Goal: Answer question/provide support: Share knowledge or assist other users

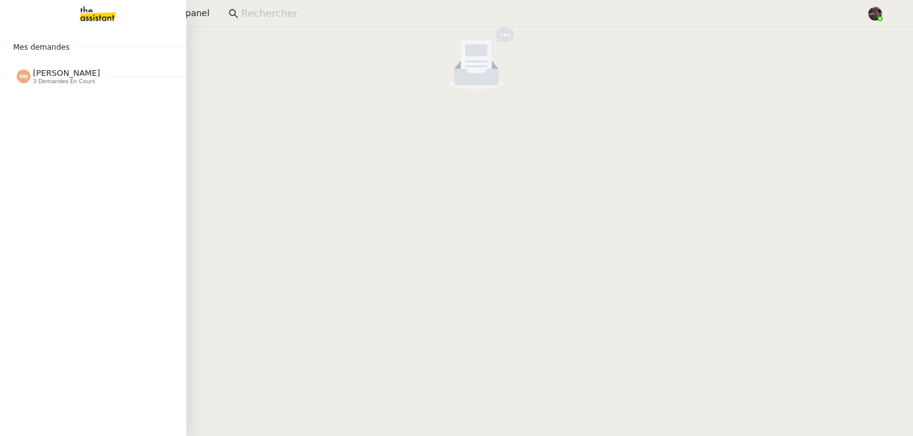
click at [97, 17] on img at bounding box center [88, 13] width 96 height 27
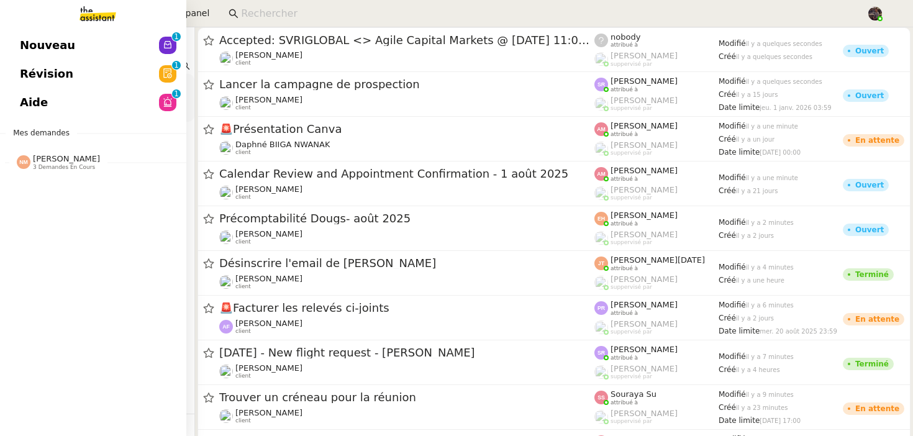
click at [94, 44] on link "Nouveau 0 1 2 3 4 5 6 7 8 9" at bounding box center [93, 45] width 186 height 29
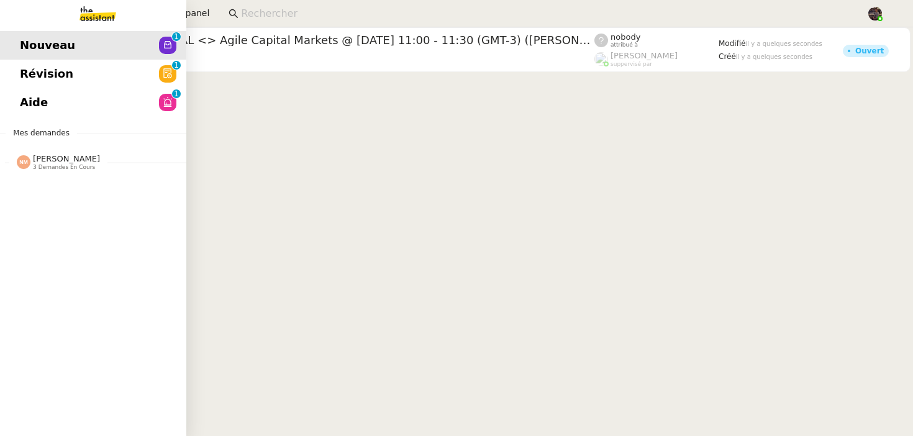
click at [37, 105] on span "Aide" at bounding box center [34, 102] width 28 height 19
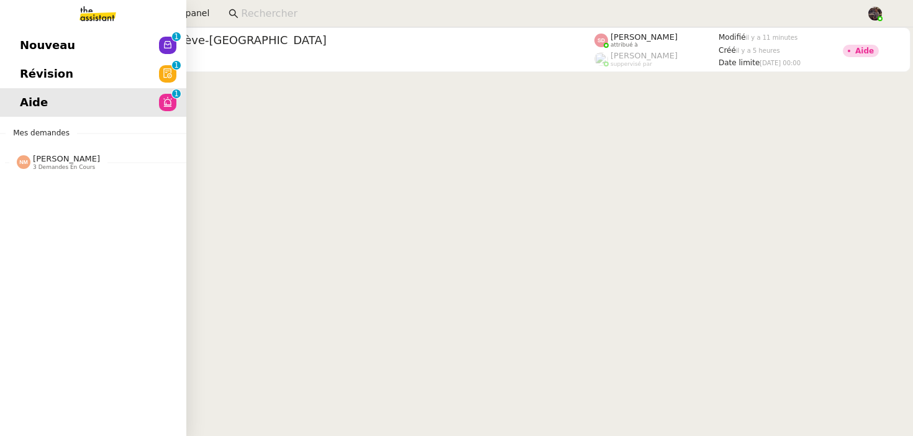
click at [83, 75] on link "Révision 0 1 2 3 4 5 6 7 8 9" at bounding box center [93, 74] width 186 height 29
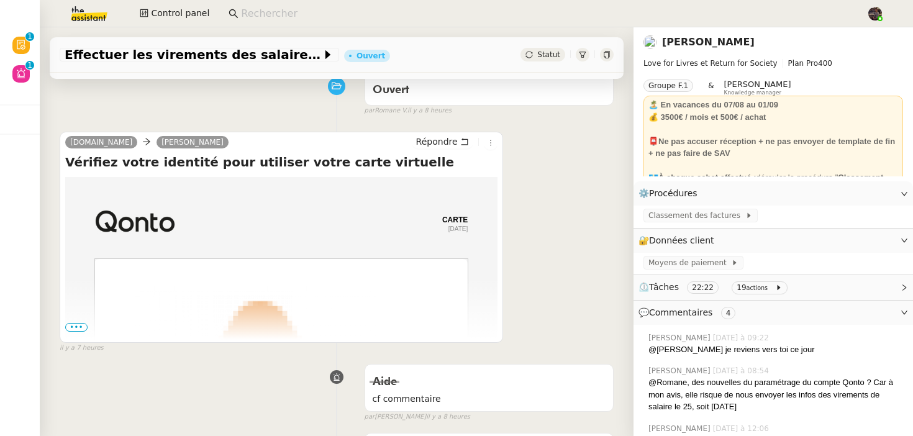
scroll to position [106, 0]
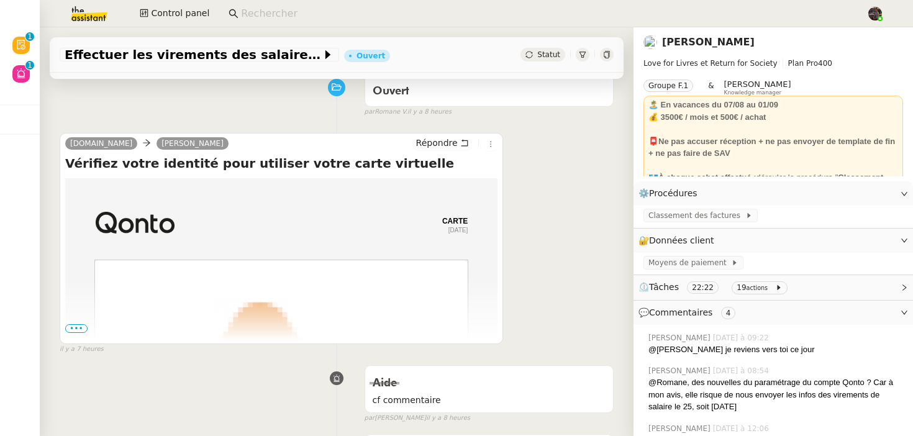
click at [62, 326] on div "[DOMAIN_NAME] [PERSON_NAME] Vérifiez votre identité pour utiliser votre carte v…" at bounding box center [281, 238] width 443 height 211
click at [86, 327] on span "•••" at bounding box center [76, 328] width 22 height 9
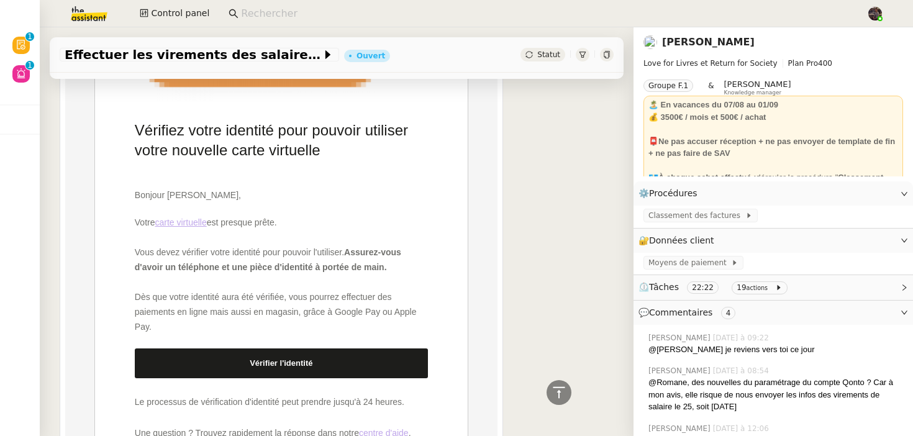
scroll to position [533, 0]
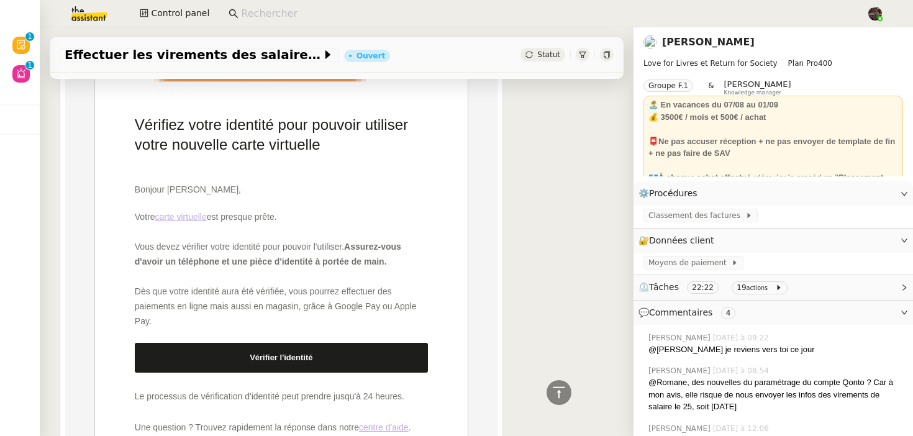
click at [249, 362] on link "Vérifier l'identité" at bounding box center [281, 358] width 293 height 30
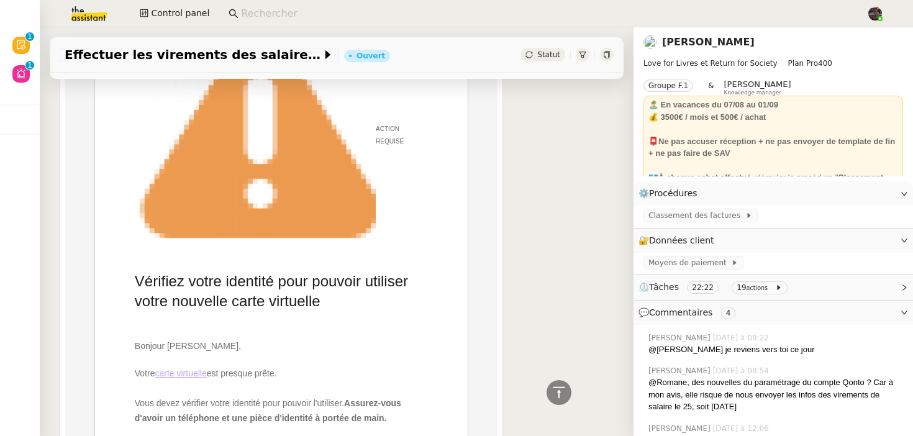
scroll to position [0, 0]
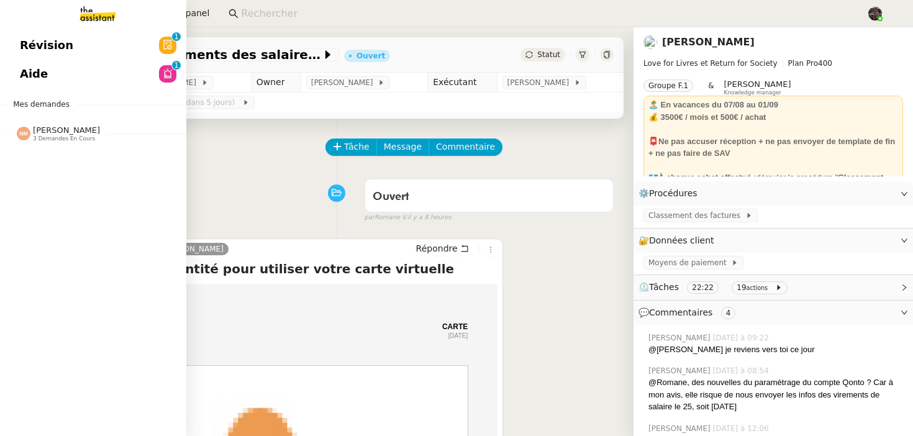
click at [0, 31] on app-ticket-navbar "Révision 0 1 2 3 4 5 6 7 8 9 Aide 0 1 2 3 4 5 6 7 8 9 Mes demandes [PERSON_NAME…" at bounding box center [0, 31] width 0 height 0
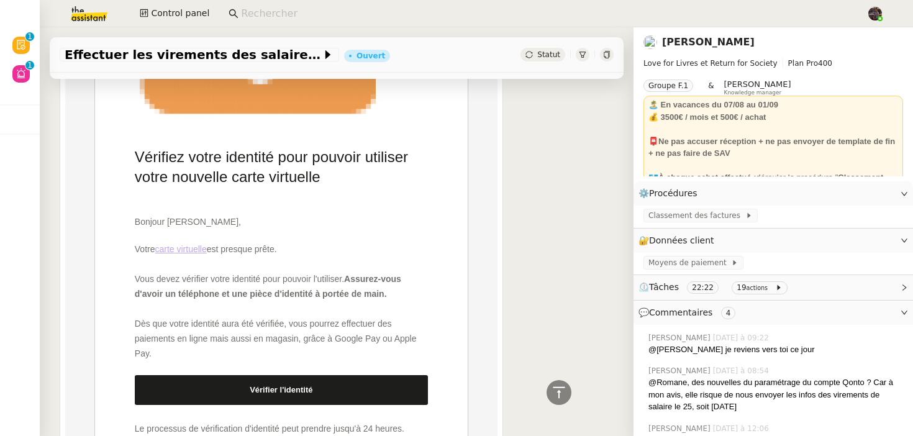
scroll to position [506, 0]
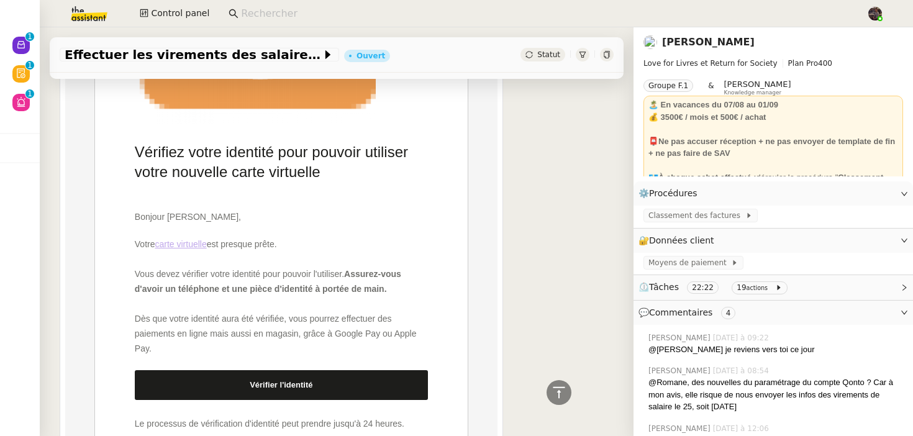
click at [288, 378] on link "Vérifier l'identité" at bounding box center [281, 385] width 293 height 30
click at [255, 397] on link "Vérifier l'identité" at bounding box center [281, 385] width 293 height 30
click at [879, 238] on link "Modifier" at bounding box center [870, 241] width 35 height 14
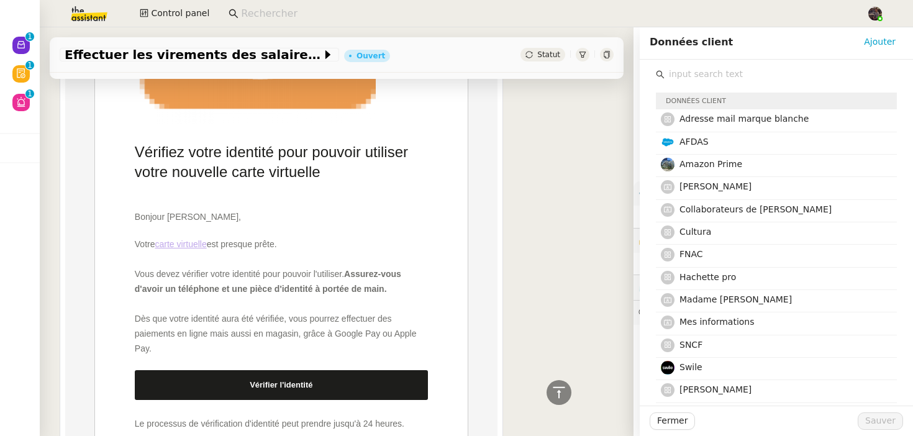
click at [689, 76] on input "text" at bounding box center [781, 74] width 232 height 17
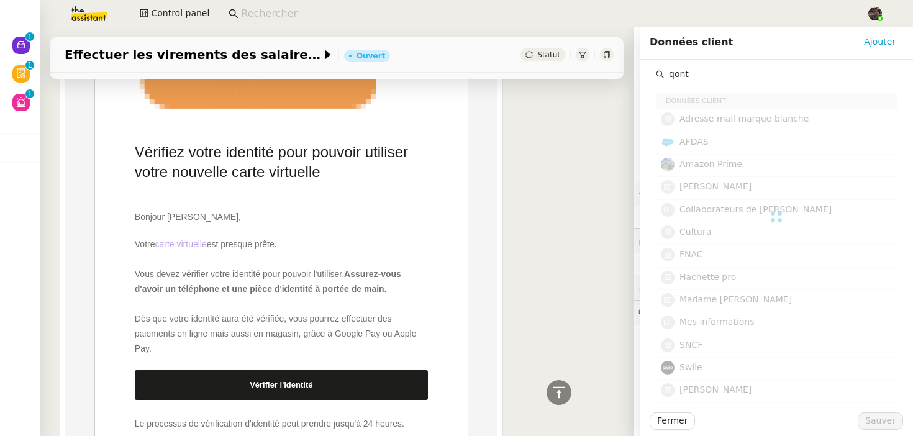
type input "qonto"
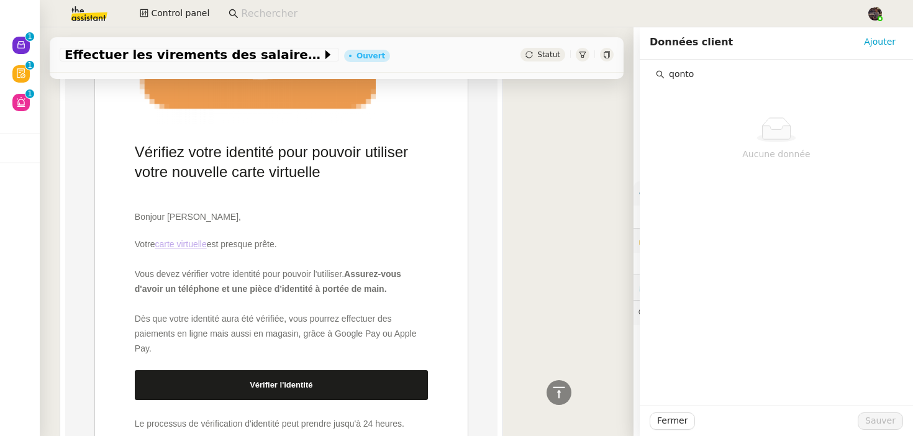
click at [712, 73] on input "qonto" at bounding box center [781, 74] width 232 height 17
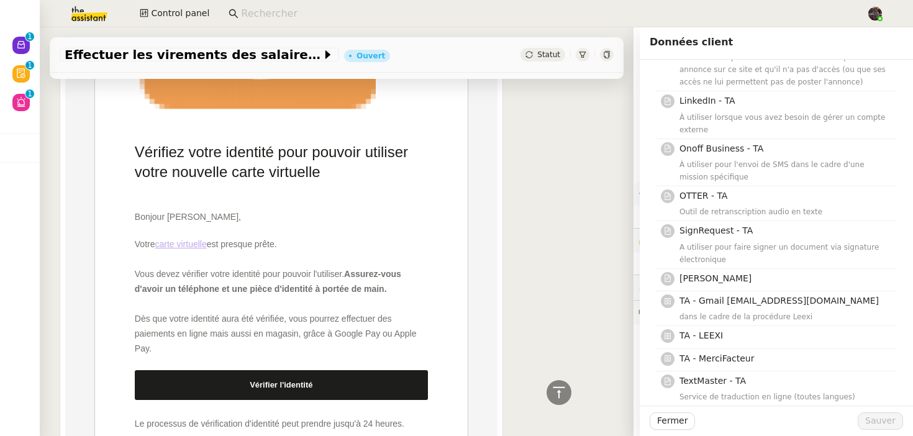
scroll to position [278, 0]
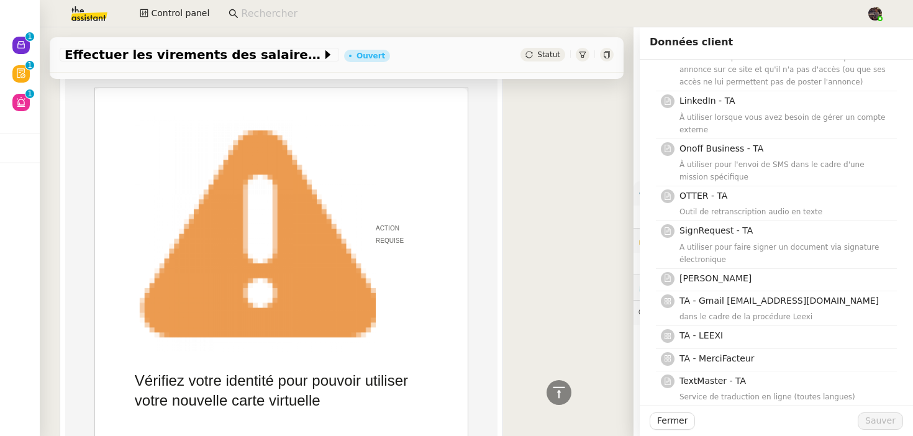
click at [559, 214] on div "[DOMAIN_NAME] [PERSON_NAME] Vérifiez votre identité pour utiliser votre carte v…" at bounding box center [337, 439] width 554 height 979
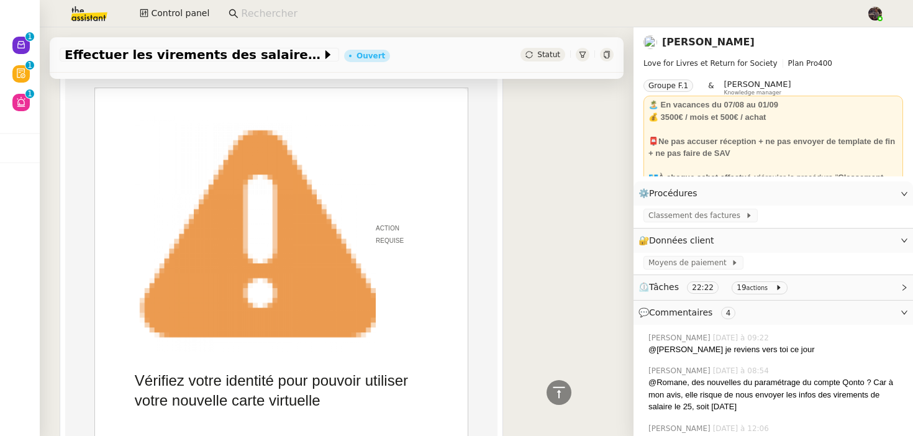
click at [699, 42] on link "[PERSON_NAME]" at bounding box center [708, 42] width 93 height 12
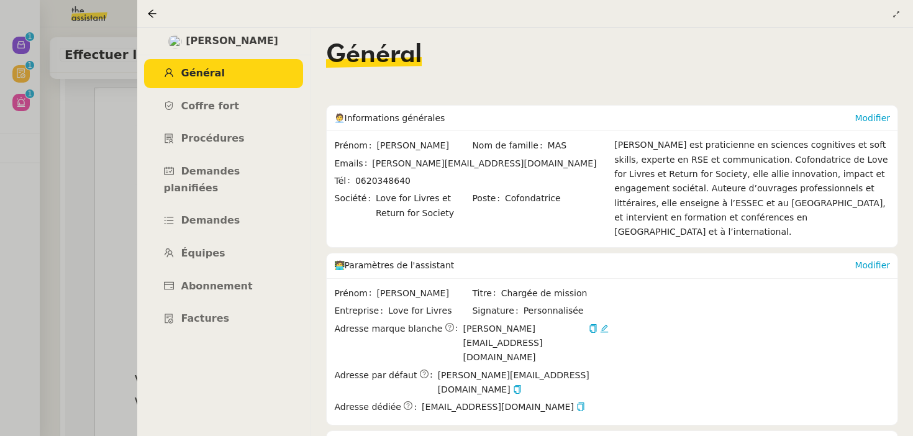
click at [280, 90] on ul "Général Coffre fort Procédures Demandes planifiées Demandes Équipes Abonnement …" at bounding box center [224, 196] width 174 height 275
click at [278, 99] on link "Coffre fort" at bounding box center [223, 106] width 159 height 29
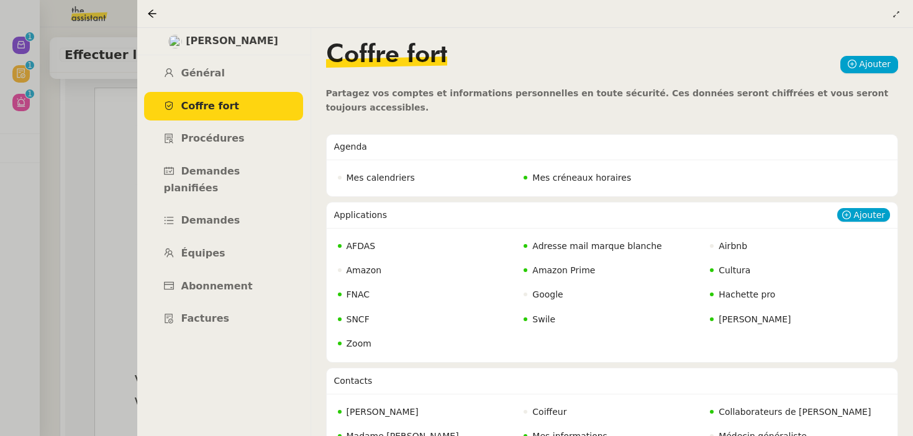
scroll to position [17, 0]
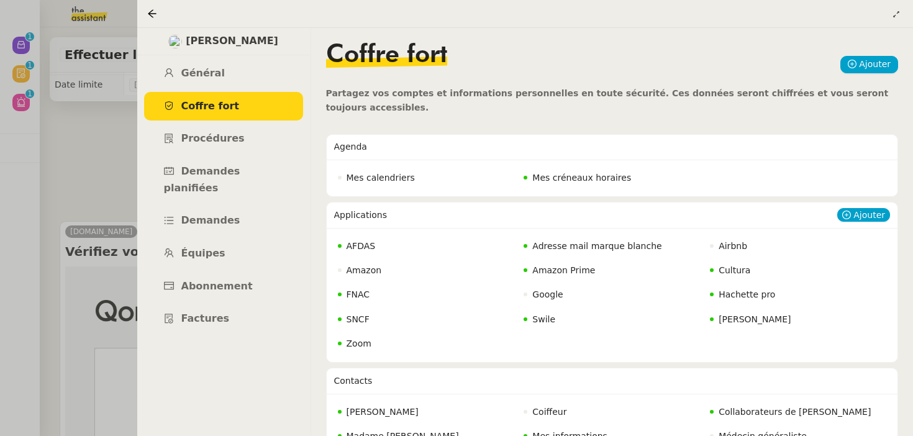
click at [589, 248] on span "Adresse mail marque blanche" at bounding box center [596, 246] width 129 height 10
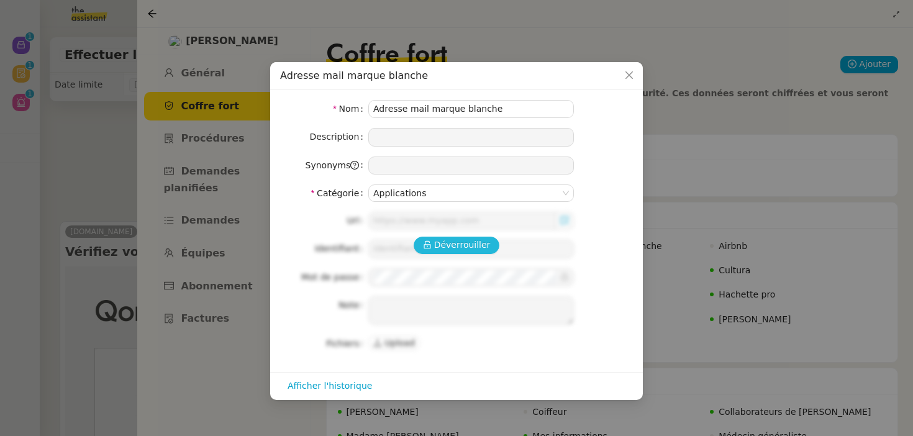
click at [468, 253] on button "Déverrouiller" at bounding box center [457, 245] width 86 height 17
type input "[URL][DOMAIN_NAME][DOMAIN_NAME]"
type input "[PERSON_NAME][EMAIL_ADDRESS][DOMAIN_NAME]"
type textarea "Double authentification adresse marque blanche = numéro client partner out 07 5…"
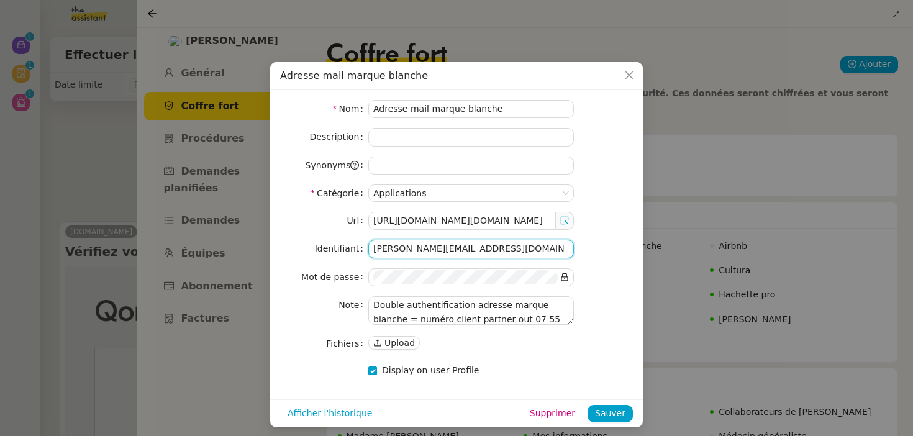
click at [484, 250] on input "[PERSON_NAME][EMAIL_ADDRESS][DOMAIN_NAME]" at bounding box center [471, 249] width 206 height 18
click at [82, 258] on nz-modal-container "Adresse mail marque blanche Nom Adresse mail marque blanche Description Synonym…" at bounding box center [456, 218] width 913 height 436
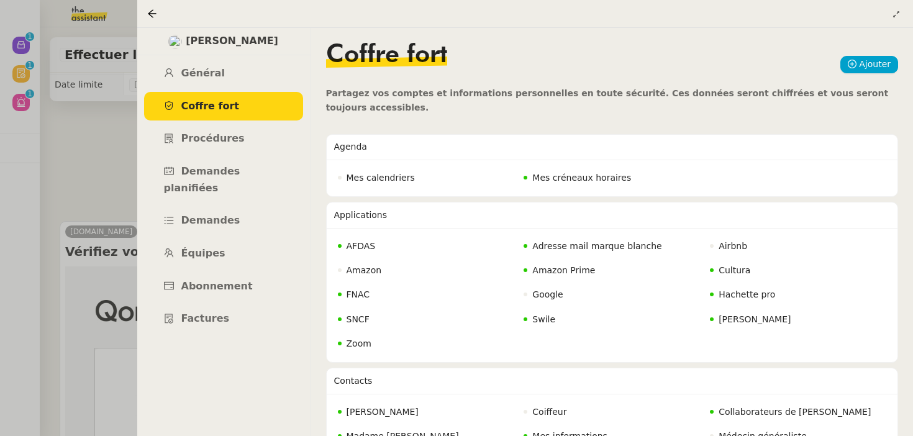
click at [82, 258] on div at bounding box center [456, 218] width 913 height 436
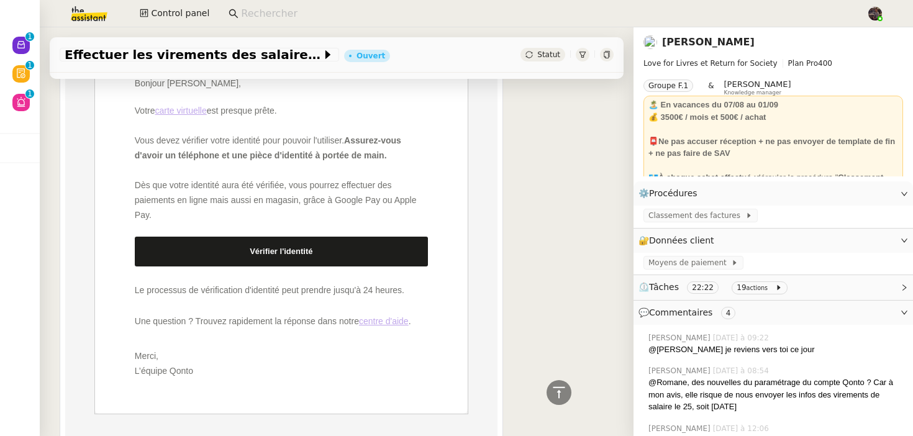
scroll to position [689, 0]
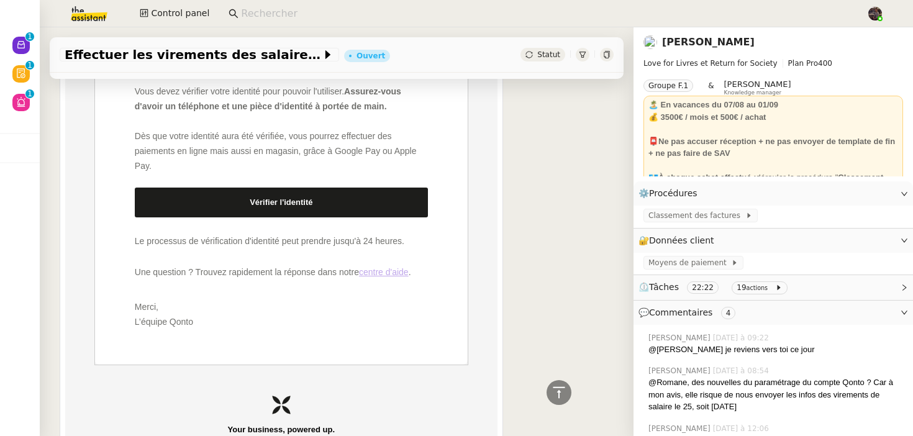
click at [681, 40] on link "[PERSON_NAME]" at bounding box center [708, 42] width 93 height 12
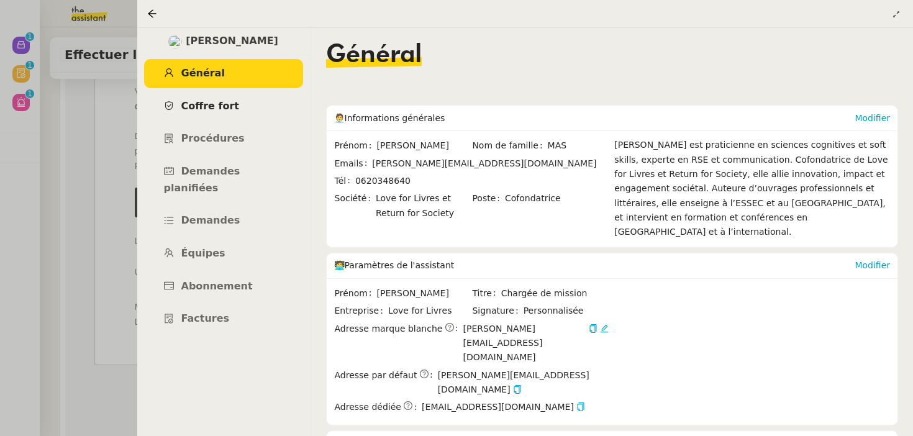
click at [237, 108] on link "Coffre fort" at bounding box center [223, 106] width 159 height 29
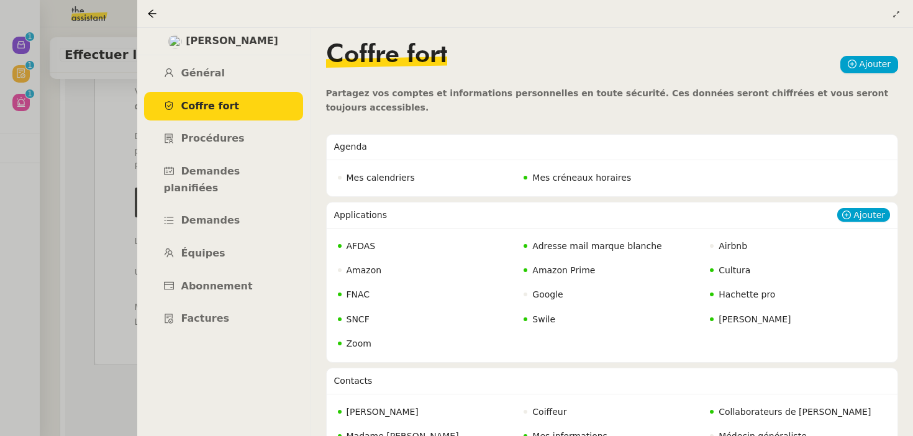
click at [572, 249] on span "Adresse mail marque blanche" at bounding box center [596, 246] width 129 height 10
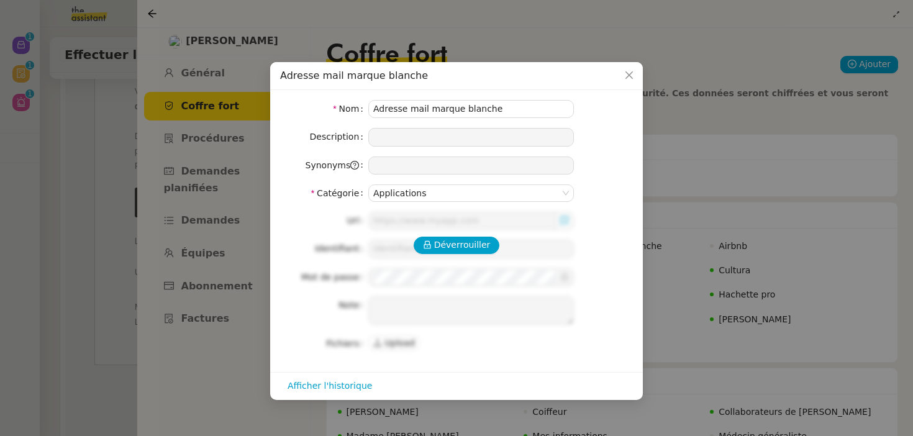
click at [468, 261] on div "Déverrouiller Url Identifiant Mot de passe Note Fichiers Upload" at bounding box center [456, 282] width 353 height 140
click at [468, 247] on span "Déverrouiller" at bounding box center [462, 245] width 57 height 14
type input "[URL][DOMAIN_NAME][DOMAIN_NAME]"
type input "[PERSON_NAME][EMAIL_ADDRESS][DOMAIN_NAME]"
type textarea "Double authentification adresse marque blanche = numéro client partner out 07 5…"
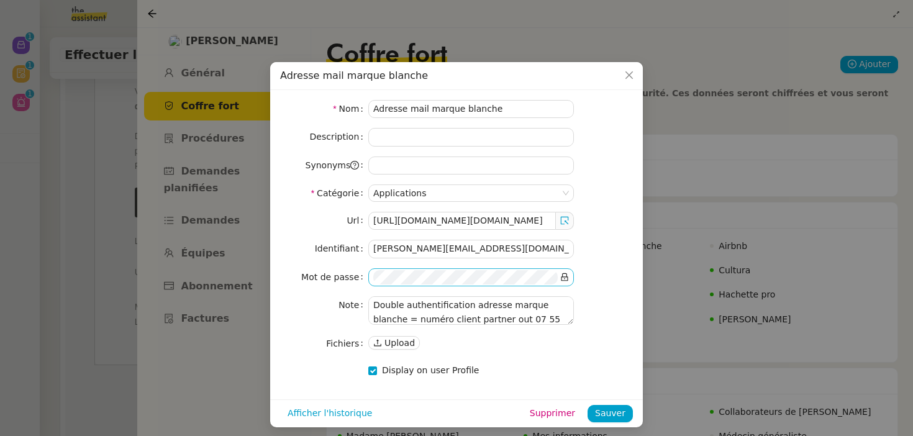
click at [565, 278] on icon at bounding box center [564, 277] width 9 height 9
click at [247, 160] on nz-modal-container "Adresse mail marque blanche Nom Adresse mail marque blanche Description Synonym…" at bounding box center [456, 218] width 913 height 436
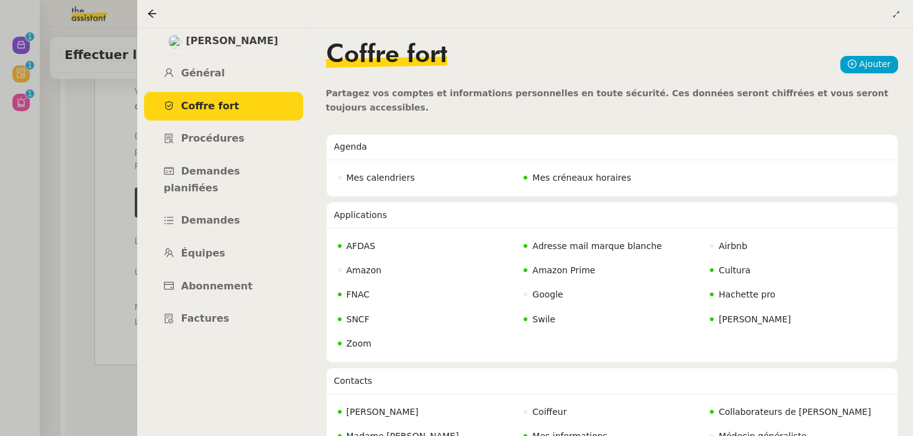
click at [109, 138] on div at bounding box center [456, 218] width 913 height 436
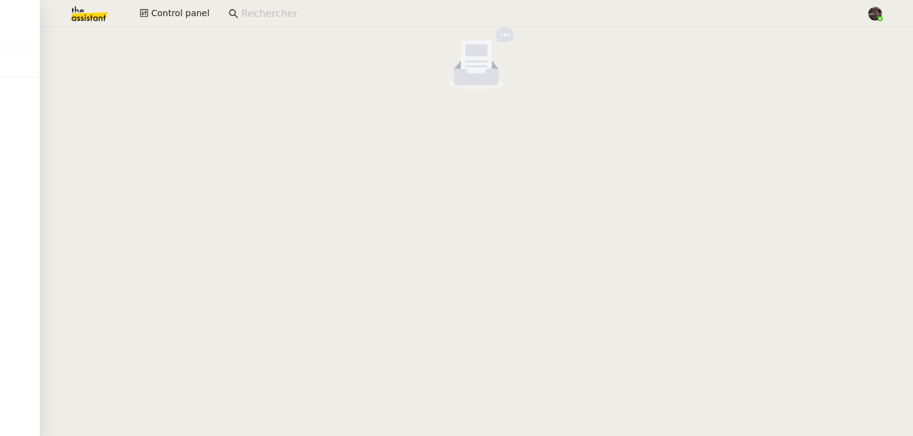
click at [91, 17] on img at bounding box center [79, 13] width 96 height 27
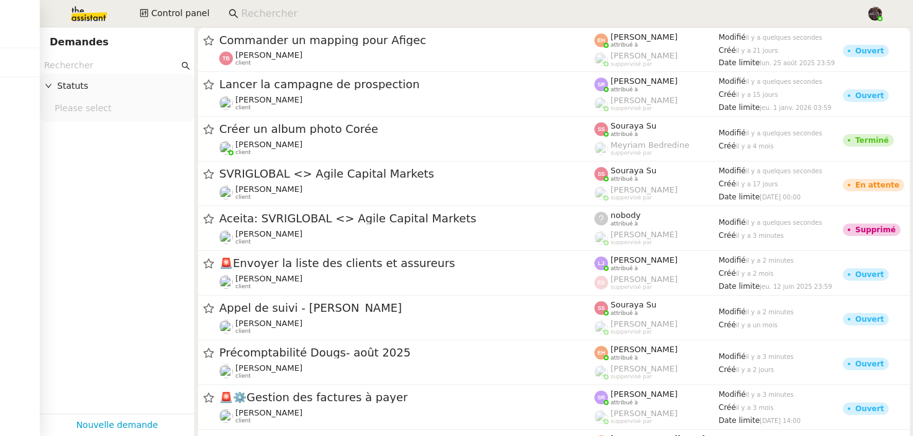
click at [86, 12] on img at bounding box center [79, 13] width 96 height 27
click at [75, 17] on img at bounding box center [79, 13] width 96 height 27
click at [253, 6] on input at bounding box center [547, 14] width 613 height 17
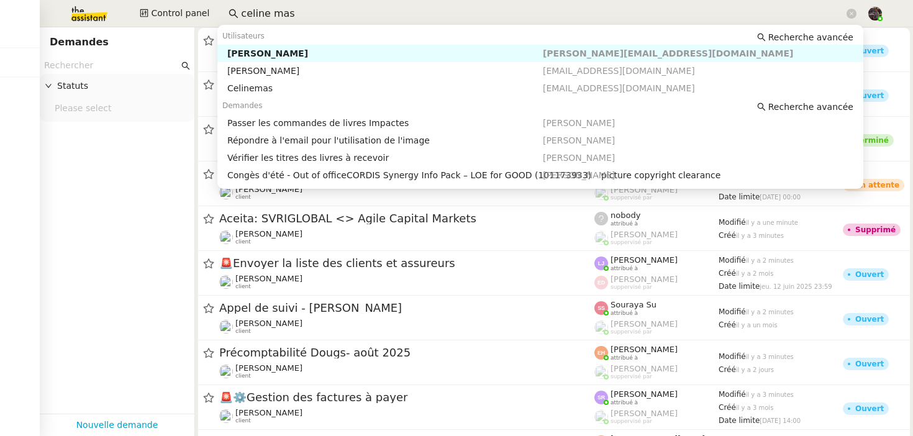
click at [261, 47] on nz-auto-option "[PERSON_NAME] [PERSON_NAME][EMAIL_ADDRESS][DOMAIN_NAME]" at bounding box center [540, 53] width 646 height 17
type input "celine mas"
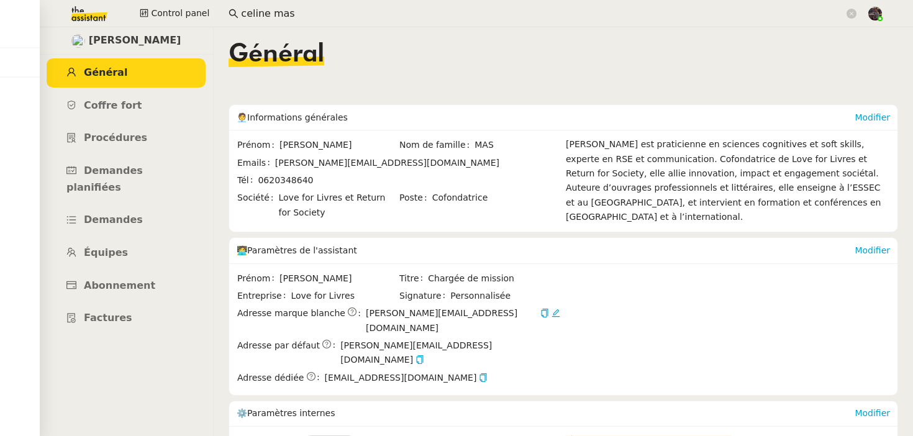
click at [538, 312] on nz-text-copy at bounding box center [543, 313] width 11 height 14
click at [540, 313] on icon "button" at bounding box center [544, 313] width 9 height 9
click at [19, 45] on icon at bounding box center [20, 44] width 7 height 7
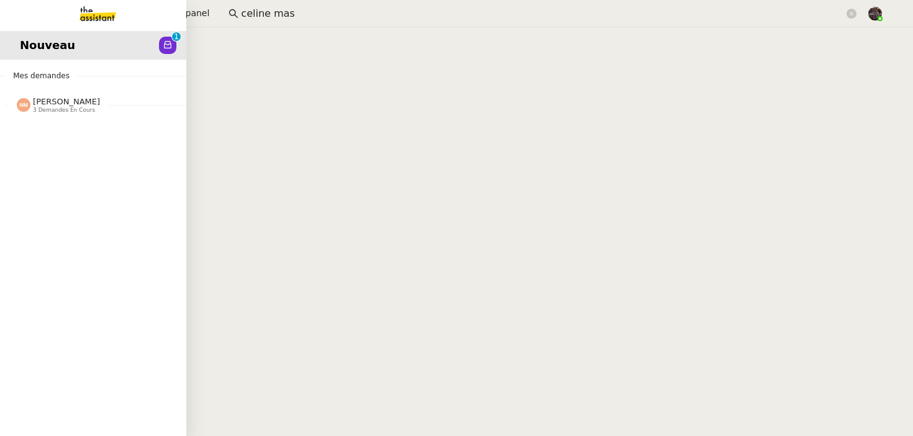
click at [19, 45] on link "Nouveau 0 1 2 3 4 5 6 7 8 9" at bounding box center [93, 45] width 186 height 29
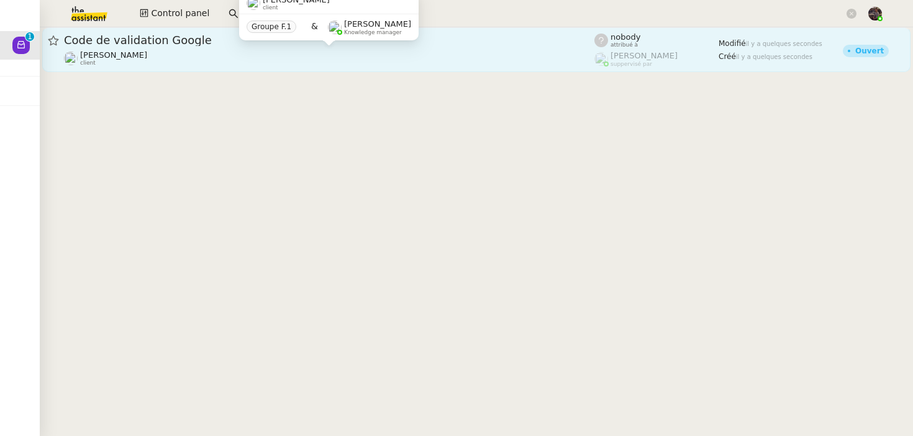
click at [279, 55] on div "[PERSON_NAME] MAS client" at bounding box center [329, 58] width 530 height 16
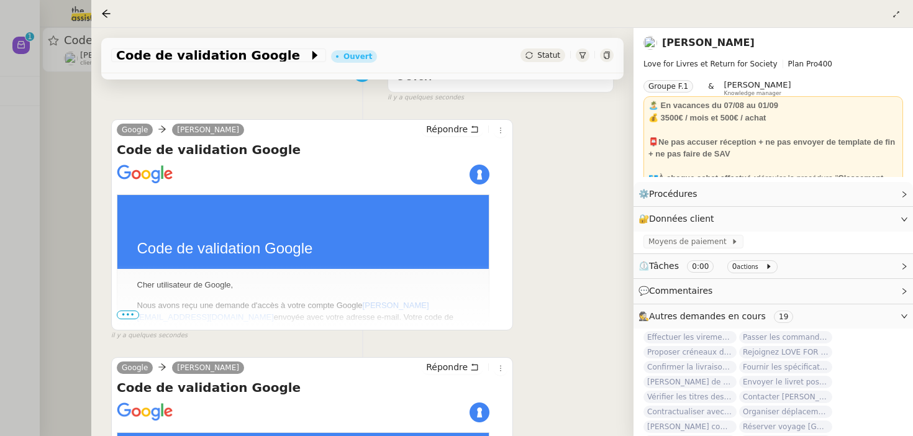
scroll to position [192, 0]
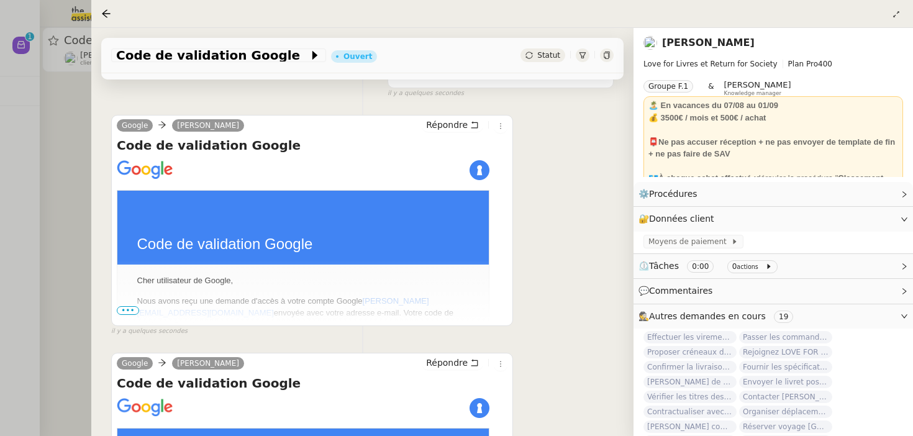
click at [128, 317] on td at bounding box center [127, 370] width 20 height 210
click at [126, 309] on span "•••" at bounding box center [128, 310] width 22 height 9
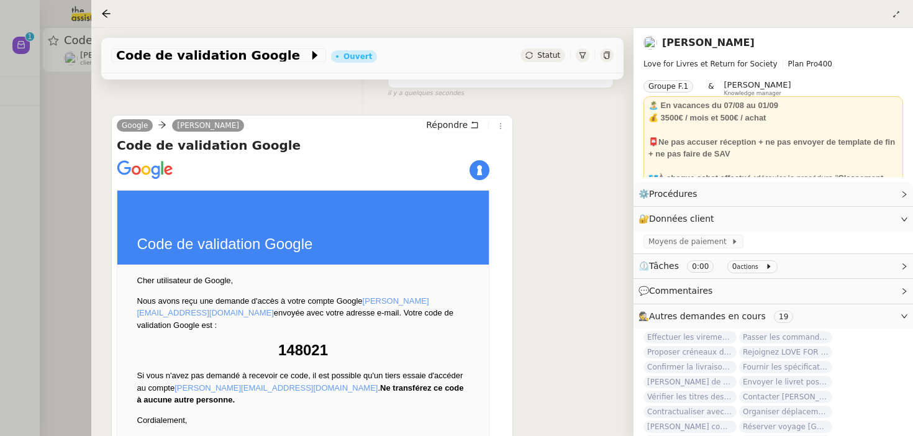
click at [311, 342] on strong "148021" at bounding box center [303, 350] width 50 height 17
copy strong "148021"
click at [681, 47] on link "[PERSON_NAME]" at bounding box center [708, 43] width 93 height 12
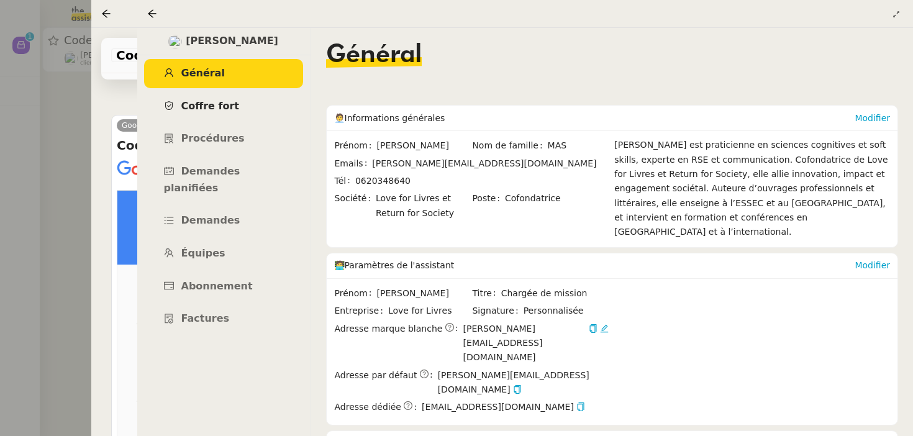
click at [229, 116] on link "Coffre fort" at bounding box center [223, 106] width 159 height 29
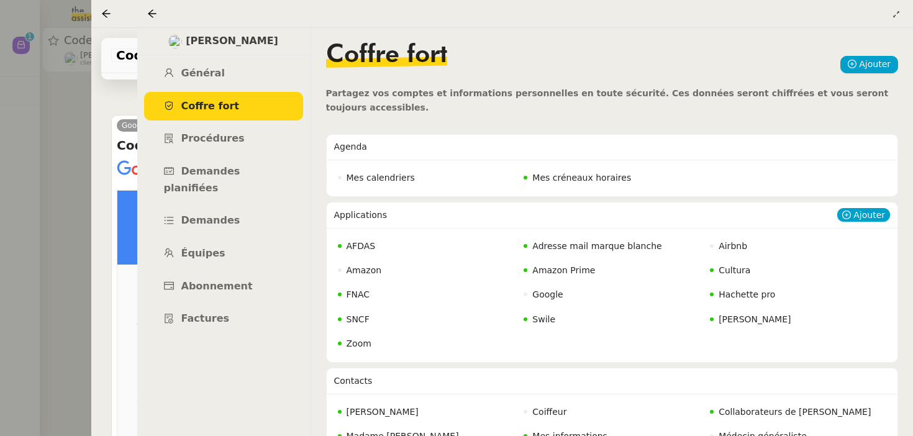
click at [574, 247] on span "Adresse mail marque blanche" at bounding box center [596, 246] width 129 height 10
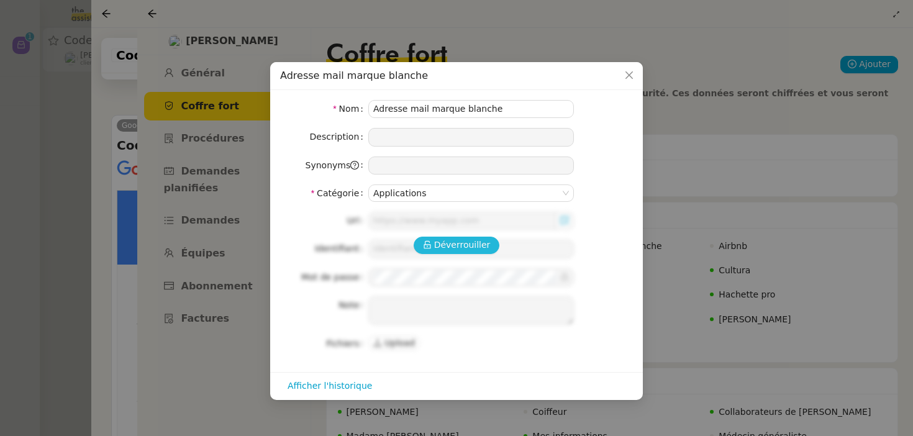
click at [458, 247] on span "Déverrouiller" at bounding box center [462, 245] width 57 height 14
type input "[URL][DOMAIN_NAME][DOMAIN_NAME]"
type input "[PERSON_NAME][EMAIL_ADDRESS][DOMAIN_NAME]"
type textarea "Double authentification adresse marque blanche = numéro client partner out 07 5…"
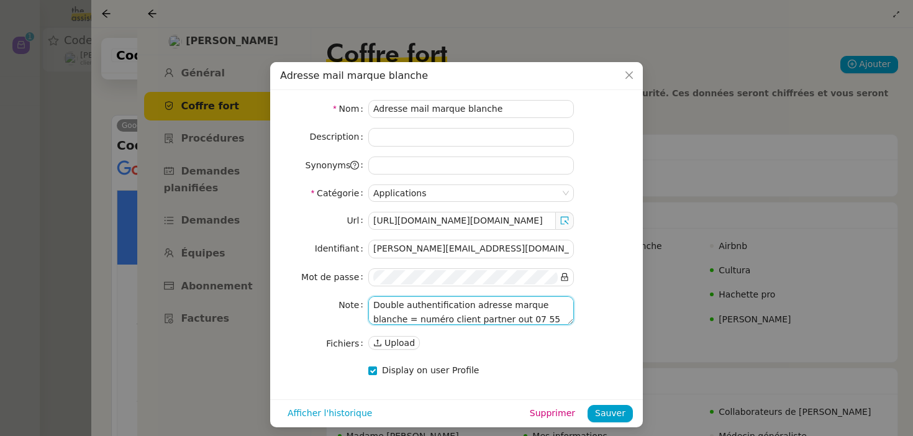
click at [487, 321] on textarea "Double authentification adresse marque blanche = numéro client partner out 07 5…" at bounding box center [471, 310] width 206 height 29
drag, startPoint x: 487, startPoint y: 321, endPoint x: 543, endPoint y: 320, distance: 55.9
click at [543, 320] on textarea "Double authentification adresse marque blanche = numéro client partner out 07 5…" at bounding box center [471, 310] width 206 height 29
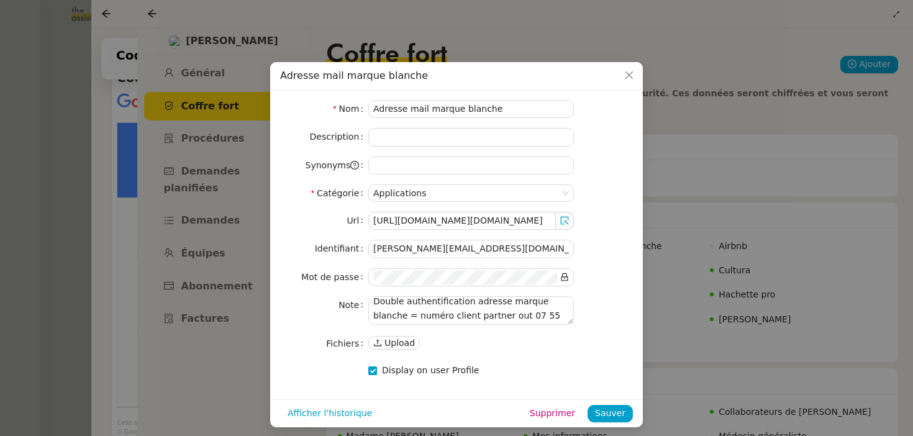
click at [30, 49] on nz-modal-container "Adresse mail marque blanche Nom Adresse mail marque blanche Description Synonym…" at bounding box center [456, 218] width 913 height 436
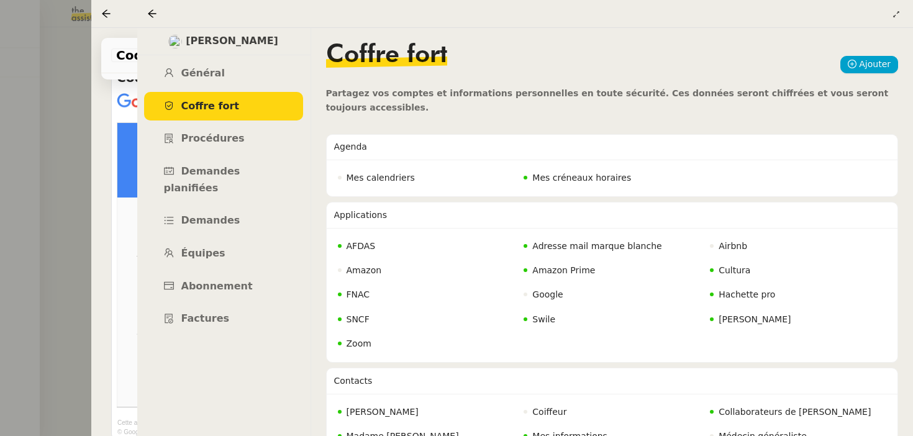
click at [30, 49] on div at bounding box center [456, 218] width 913 height 436
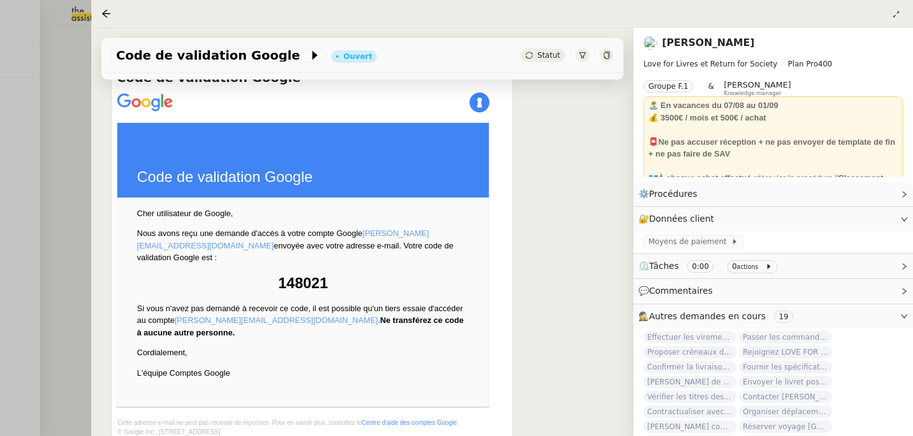
click at [30, 49] on div at bounding box center [456, 218] width 913 height 436
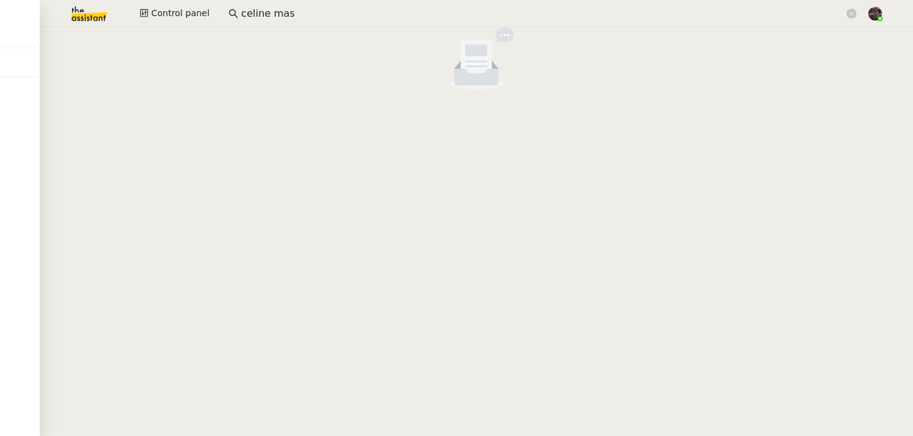
click at [88, 11] on img at bounding box center [79, 13] width 96 height 27
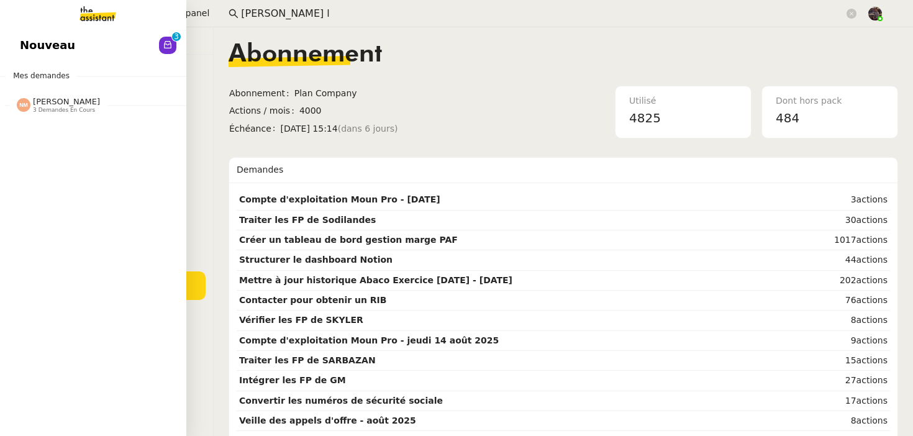
click at [18, 40] on link "Nouveau 0 1 2 3 4 5 6 7 8 9" at bounding box center [93, 45] width 186 height 29
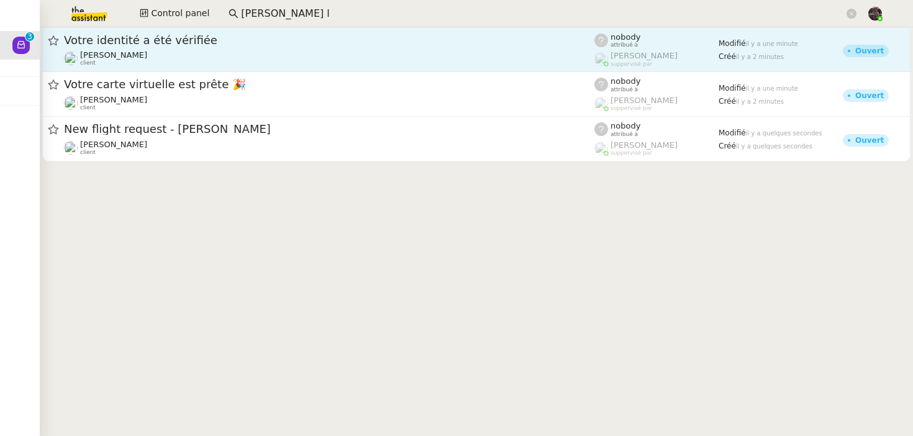
click at [230, 47] on div "Votre identité a été vérifiée" at bounding box center [329, 40] width 530 height 15
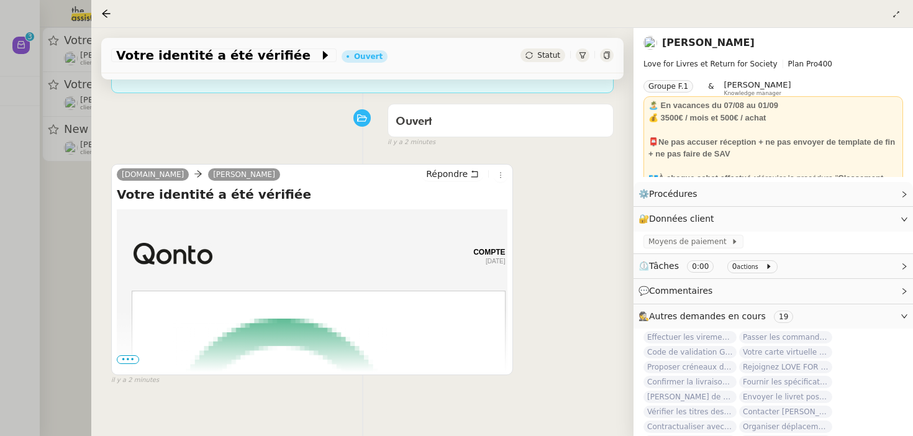
scroll to position [159, 0]
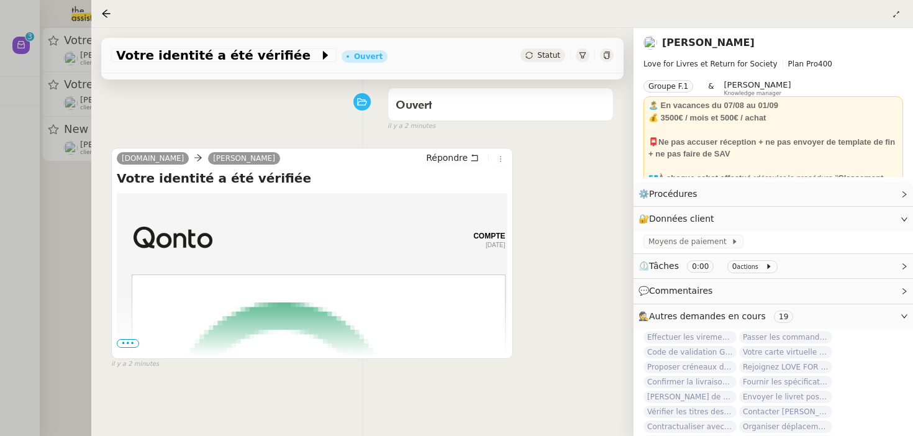
click at [122, 346] on span "•••" at bounding box center [128, 343] width 22 height 9
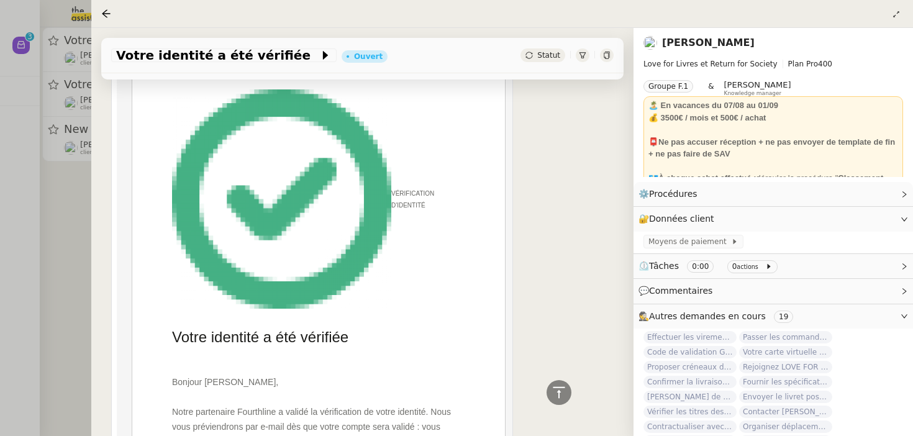
scroll to position [24, 0]
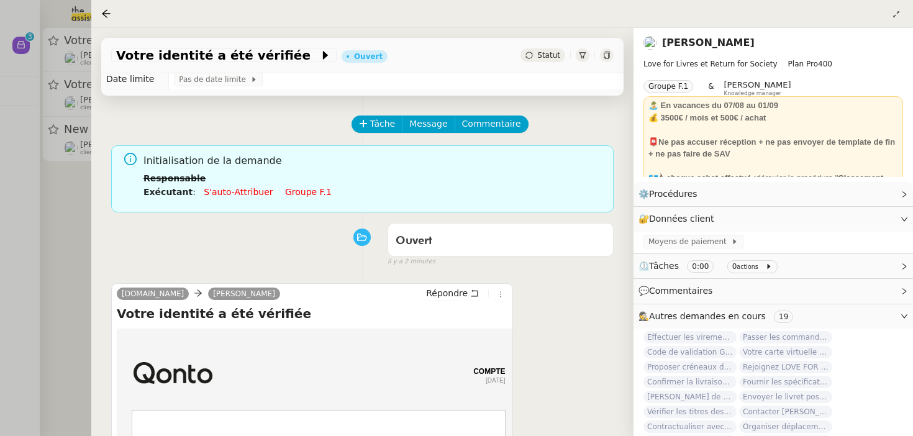
click at [903, 11] on nz-page-header at bounding box center [502, 14] width 822 height 28
click at [899, 13] on icon at bounding box center [895, 14] width 7 height 7
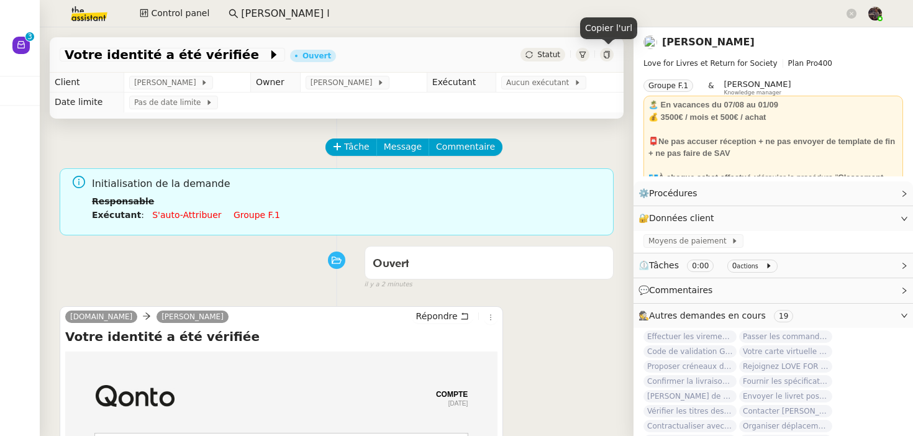
click at [607, 50] on div at bounding box center [607, 55] width 14 height 14
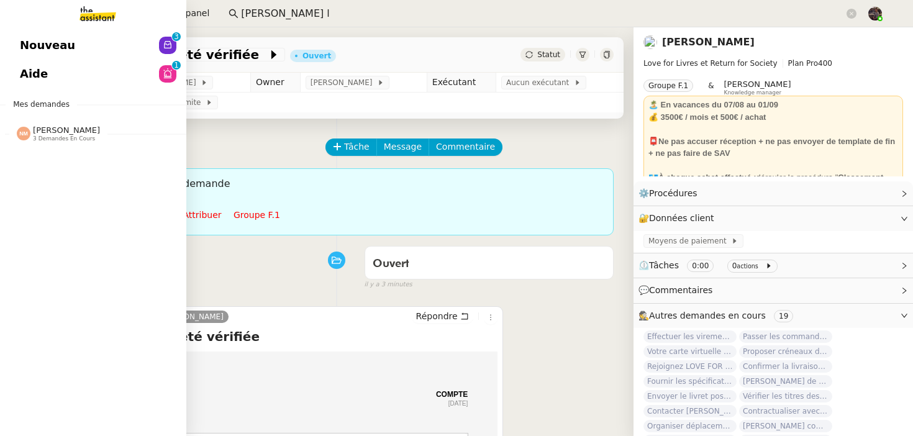
click at [61, 55] on link "Nouveau 0 1 2 3 4 5 6 7 8 9" at bounding box center [93, 45] width 186 height 29
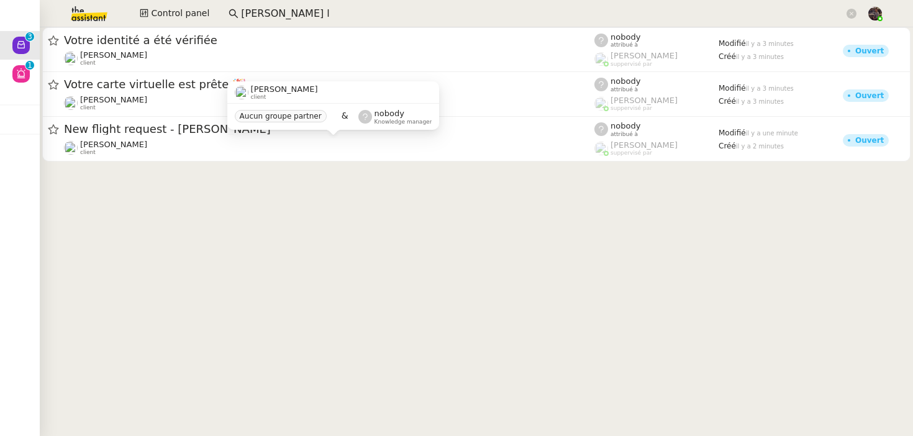
click at [141, 215] on cdk-virtual-scroll-viewport "Votre identité a été vérifiée Céline MAS client nobody attribué à Romane Vachon…" at bounding box center [476, 231] width 873 height 409
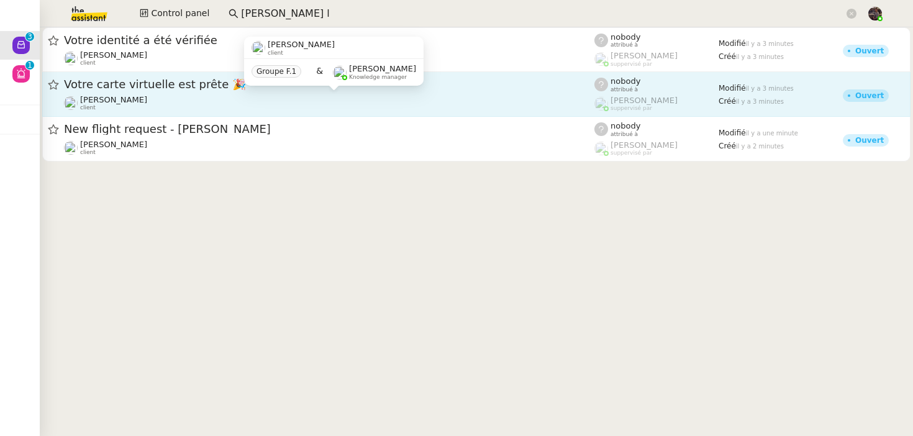
click at [149, 109] on div "[PERSON_NAME] MAS client" at bounding box center [329, 103] width 530 height 16
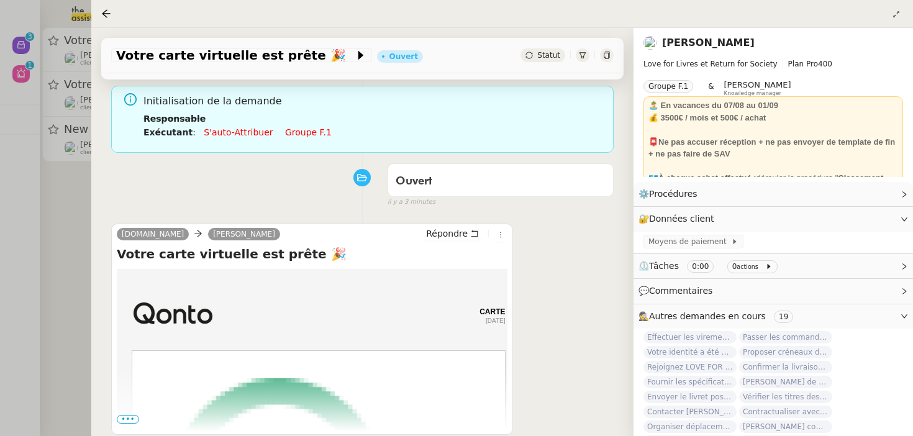
scroll to position [159, 0]
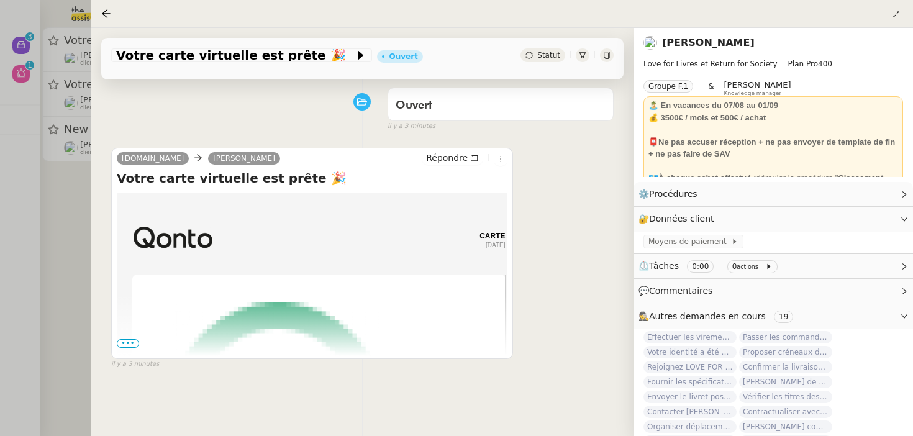
click at [35, 246] on div at bounding box center [456, 218] width 913 height 436
